Goal: Information Seeking & Learning: Learn about a topic

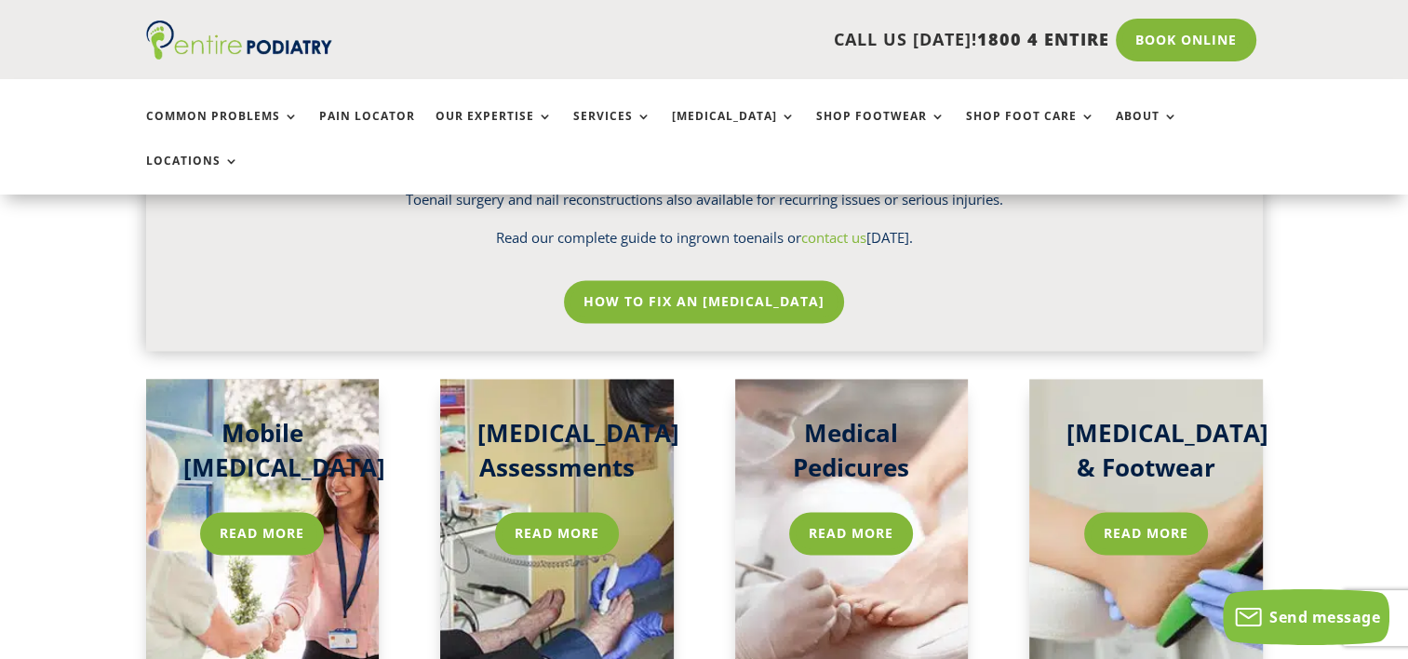
scroll to position [2921, 0]
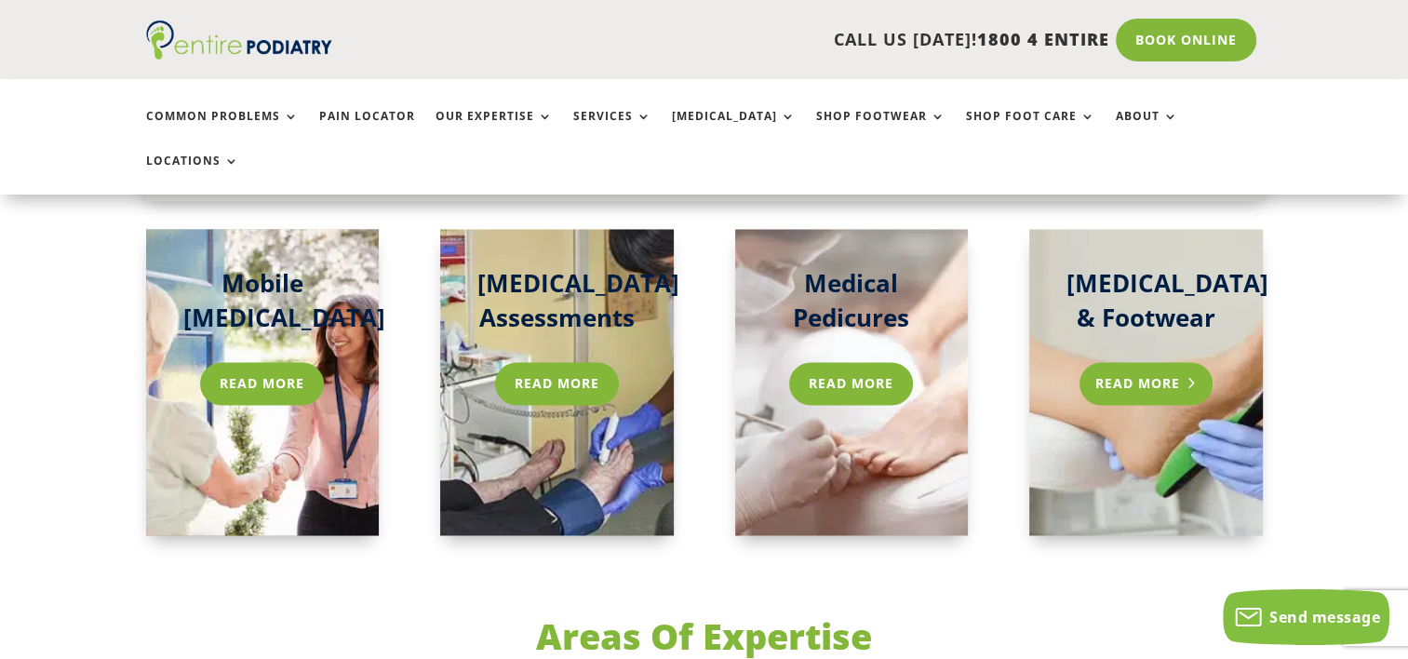
click at [1143, 362] on link "Read More" at bounding box center [1145, 383] width 133 height 43
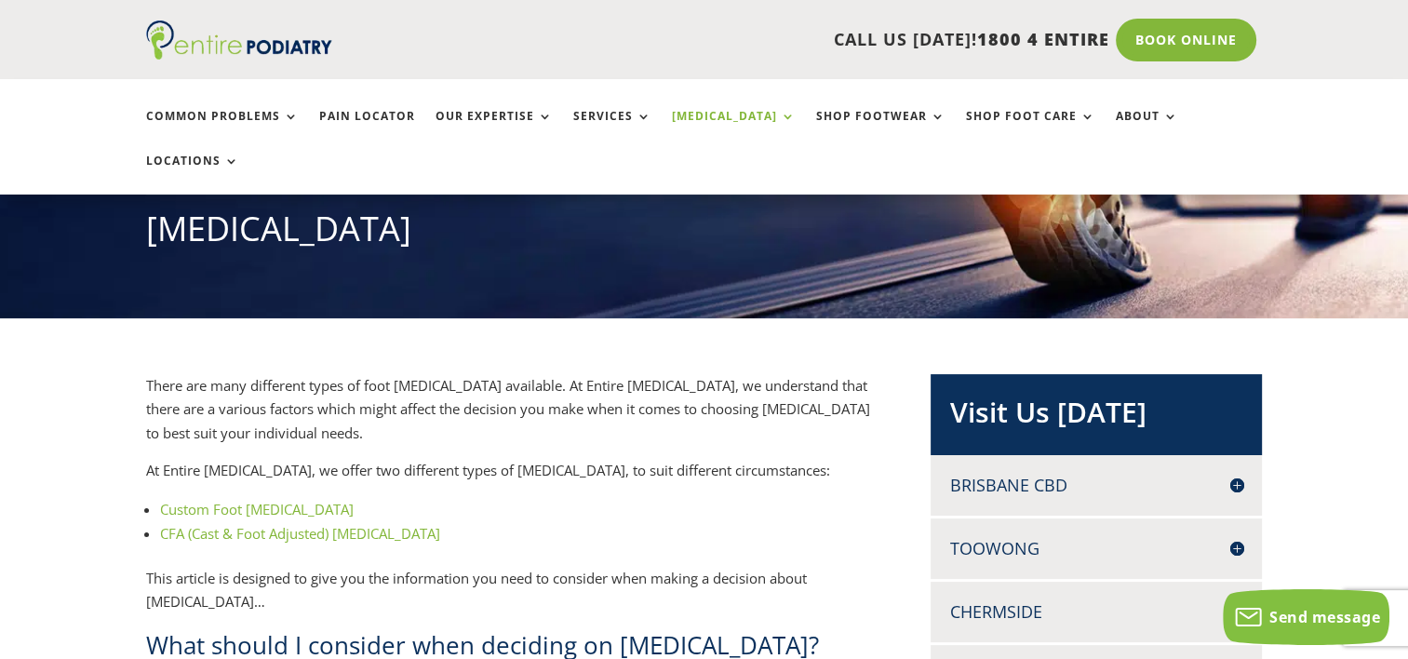
click at [294, 500] on link "Custom Foot [MEDICAL_DATA]" at bounding box center [257, 509] width 194 height 19
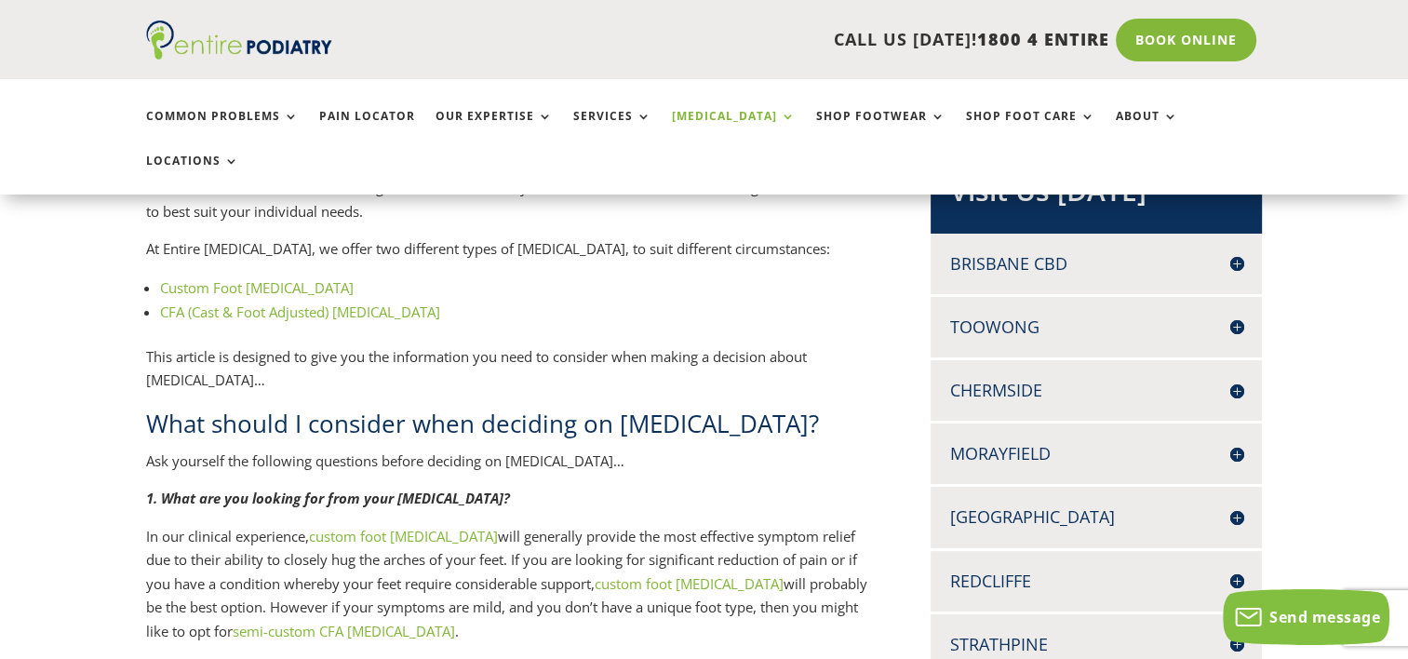
scroll to position [447, 0]
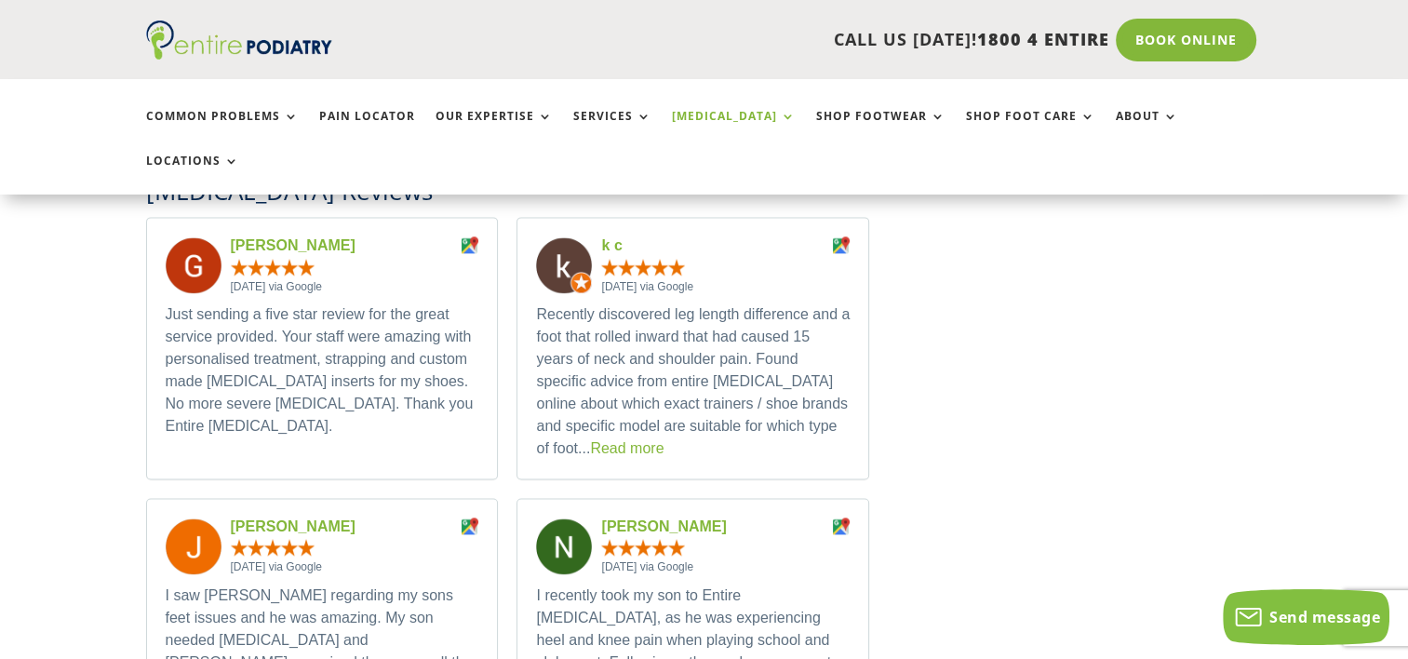
scroll to position [447, 0]
